Goal: Find specific page/section: Find specific page/section

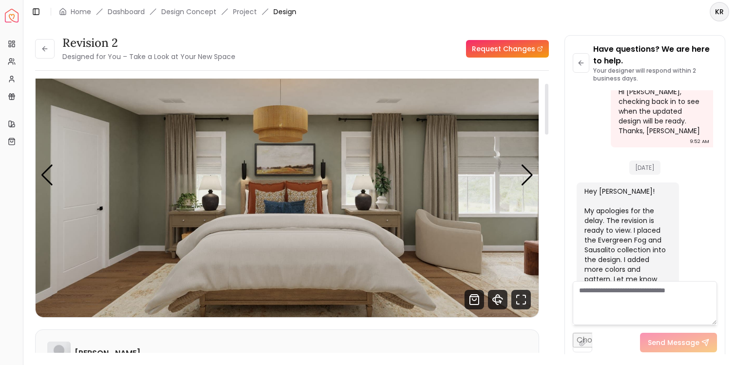
scroll to position [49, 0]
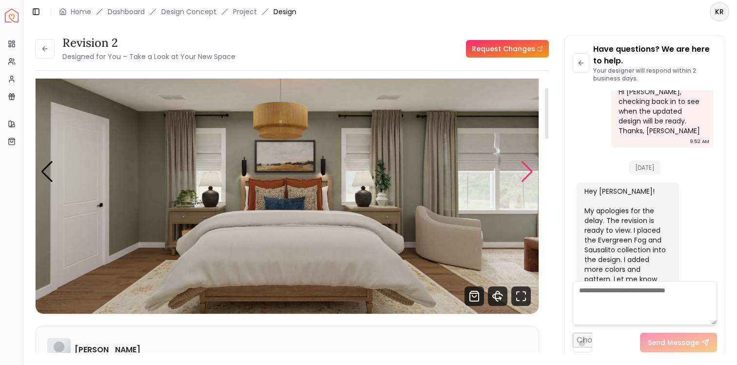
click at [524, 170] on div "Next slide" at bounding box center [527, 171] width 13 height 21
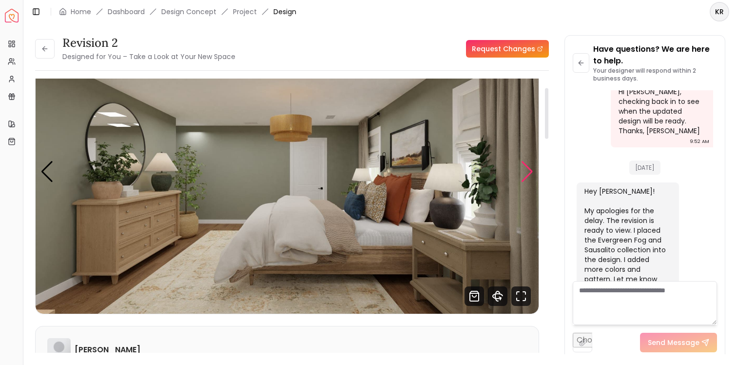
click at [524, 170] on div "Next slide" at bounding box center [527, 171] width 13 height 21
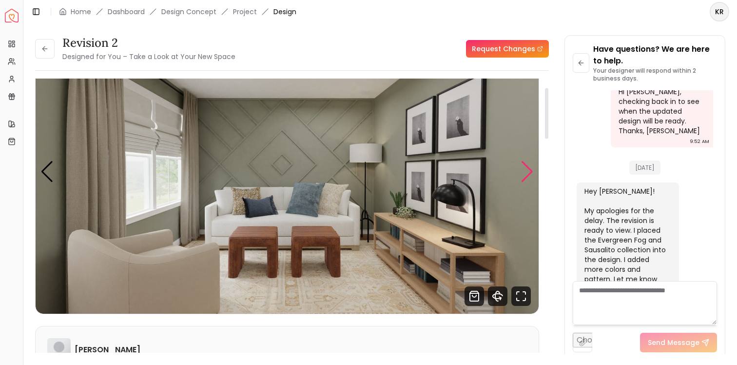
click at [524, 170] on div "Next slide" at bounding box center [527, 171] width 13 height 21
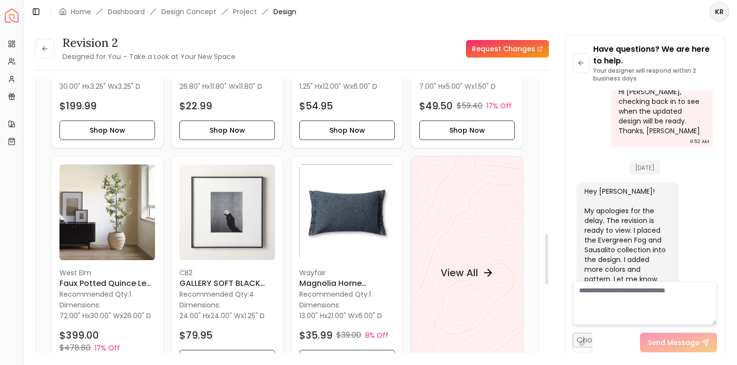
scroll to position [888, 0]
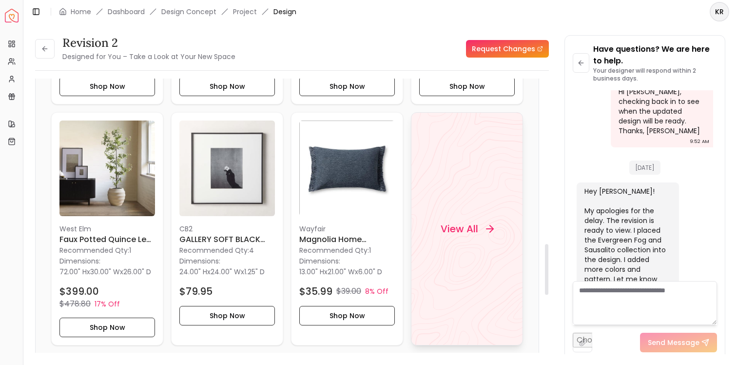
click at [470, 233] on h4 "View All" at bounding box center [460, 229] width 38 height 14
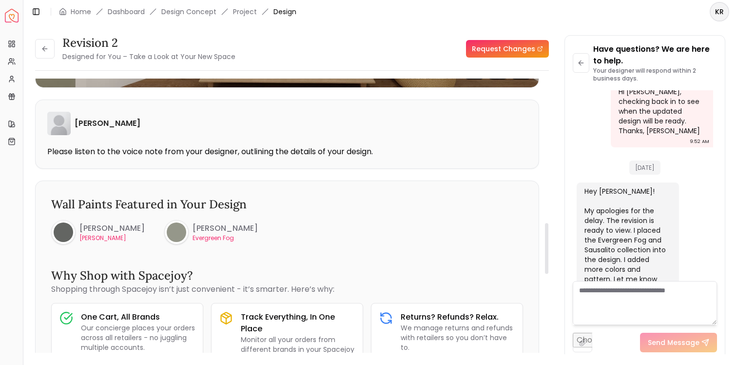
scroll to position [0, 0]
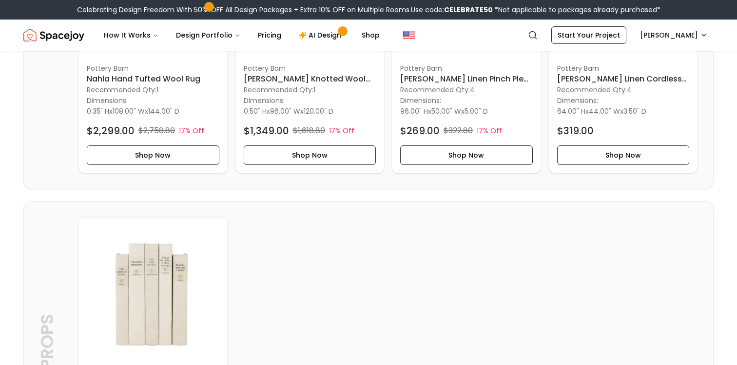
scroll to position [2852, 0]
